Goal: Task Accomplishment & Management: Manage account settings

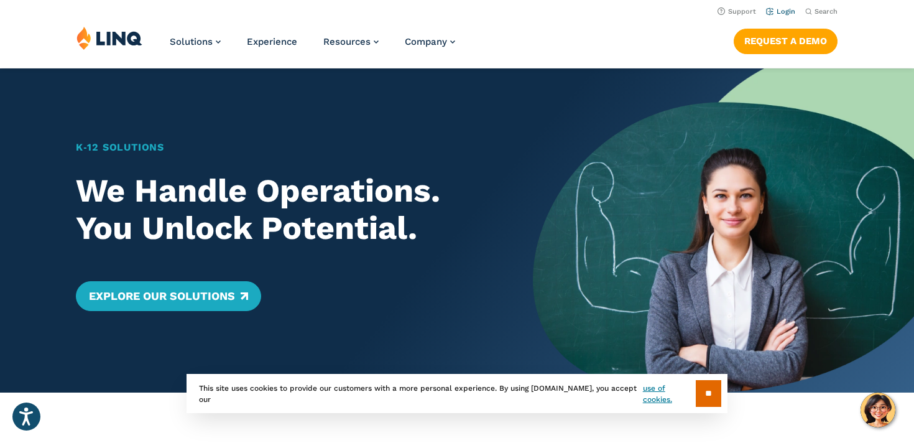
click at [787, 11] on link "Login" at bounding box center [780, 11] width 29 height 8
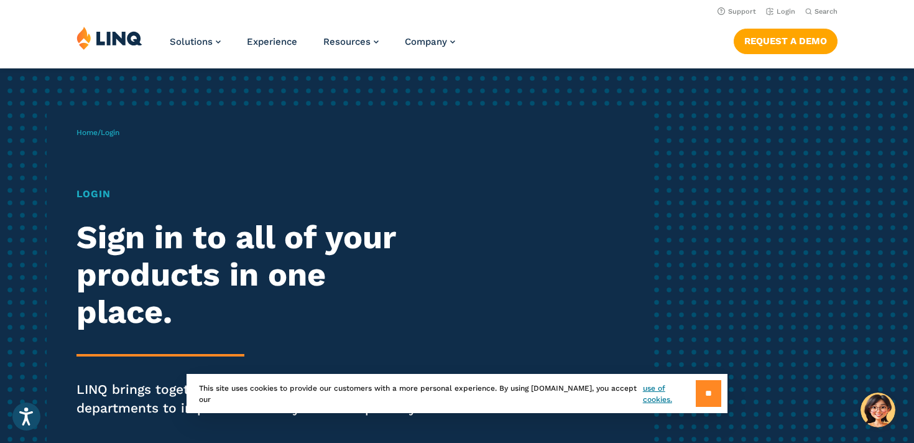
click at [709, 389] on input "**" at bounding box center [708, 393] width 25 height 27
